Goal: Find specific page/section: Find specific page/section

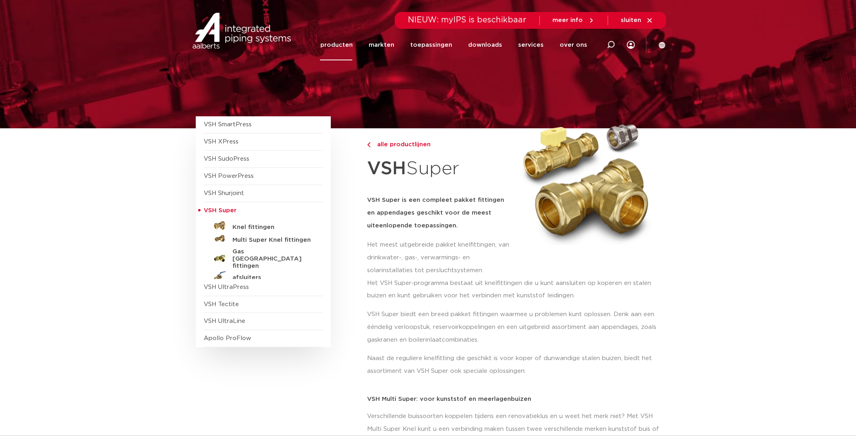
click at [609, 46] on icon at bounding box center [611, 45] width 8 height 8
type input "10z050030E01"
click button "Zoeken" at bounding box center [0, 0] width 0 height 0
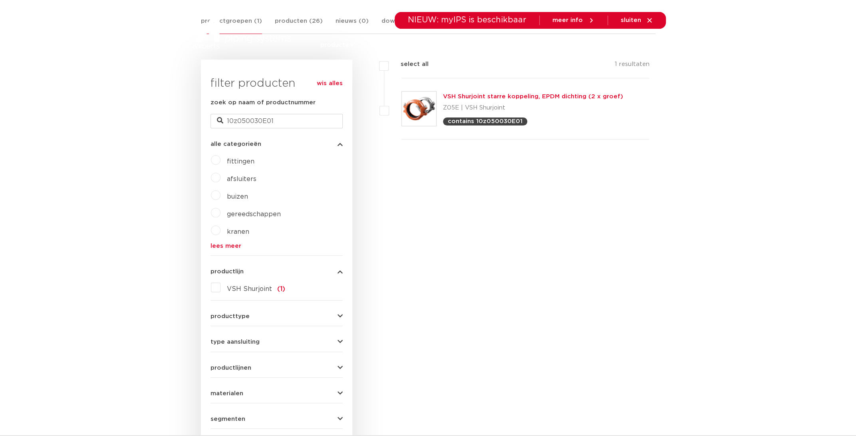
click at [473, 95] on link "VSH Shurjoint starre koppeling, EPDM dichting (2 x groef)" at bounding box center [533, 96] width 180 height 6
click at [466, 95] on link "VSH Shurjoint starre koppeling, EPDM dichting (2 x groef)" at bounding box center [533, 96] width 180 height 6
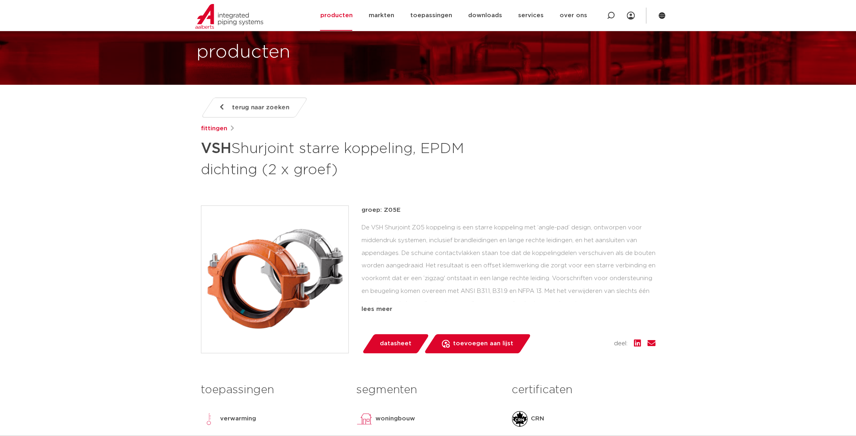
scroll to position [133, 0]
